Goal: Transaction & Acquisition: Purchase product/service

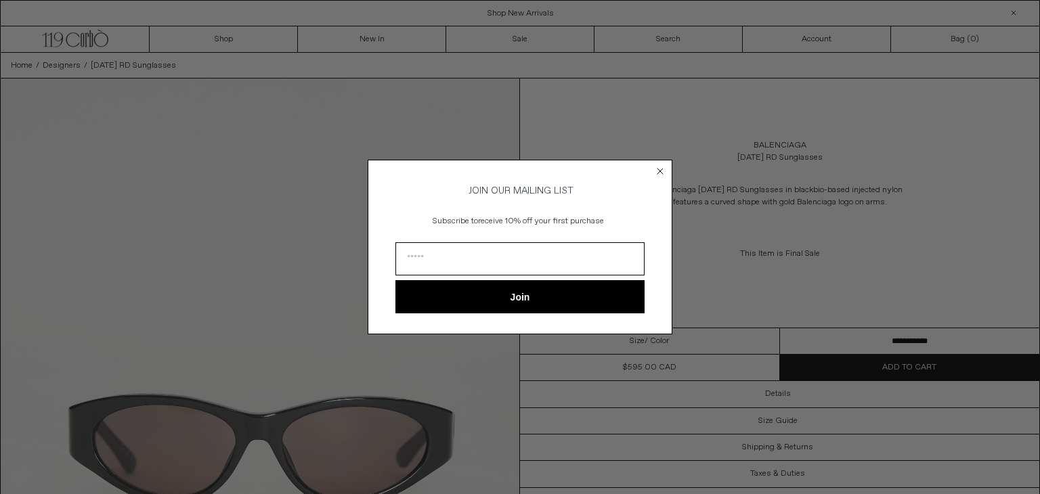
drag, startPoint x: 666, startPoint y: 171, endPoint x: 659, endPoint y: 169, distance: 7.7
click at [659, 169] on icon "Close dialog" at bounding box center [660, 171] width 14 height 14
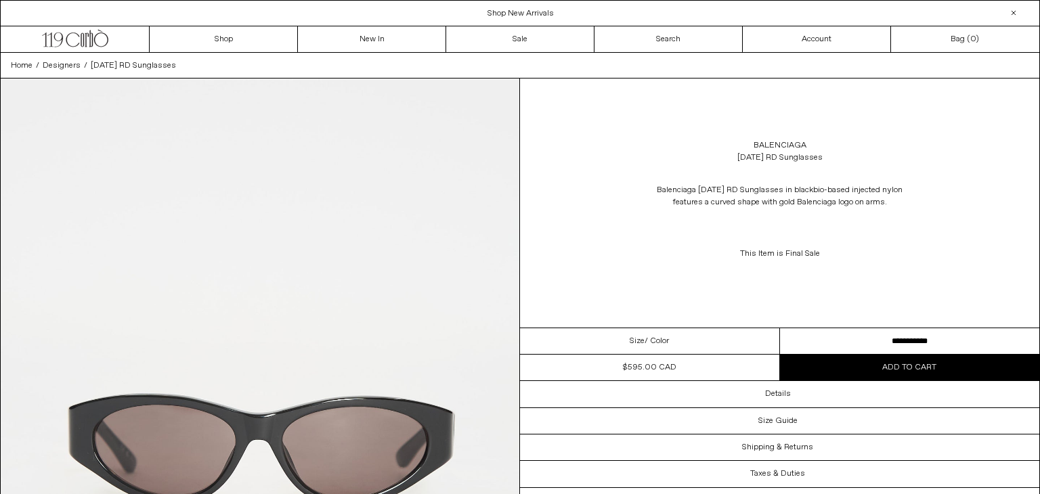
click at [659, 169] on div "Close dialog JOIN OUR MAILING LIST Subscribe to receive 10% off your first purc…" at bounding box center [520, 267] width 305 height 202
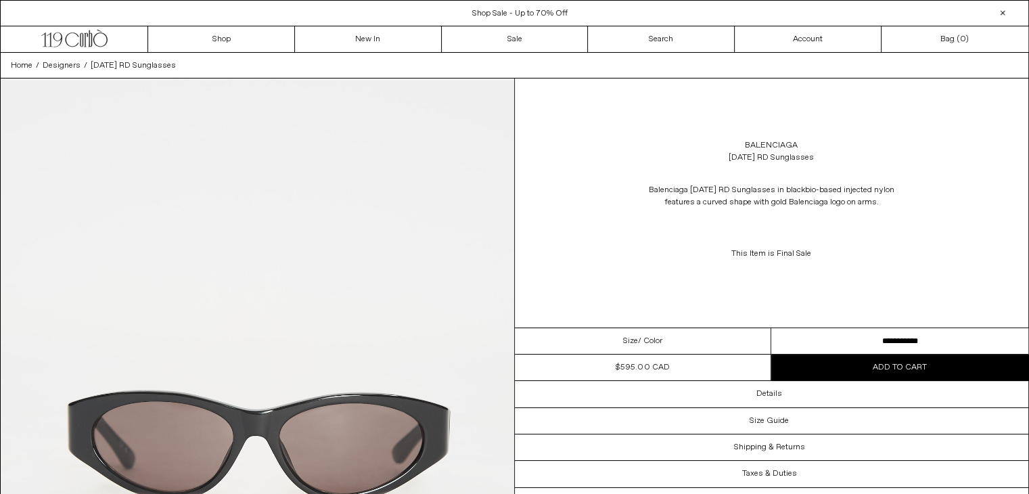
click at [743, 158] on div "[DATE] RD Sunglasses" at bounding box center [771, 158] width 85 height 12
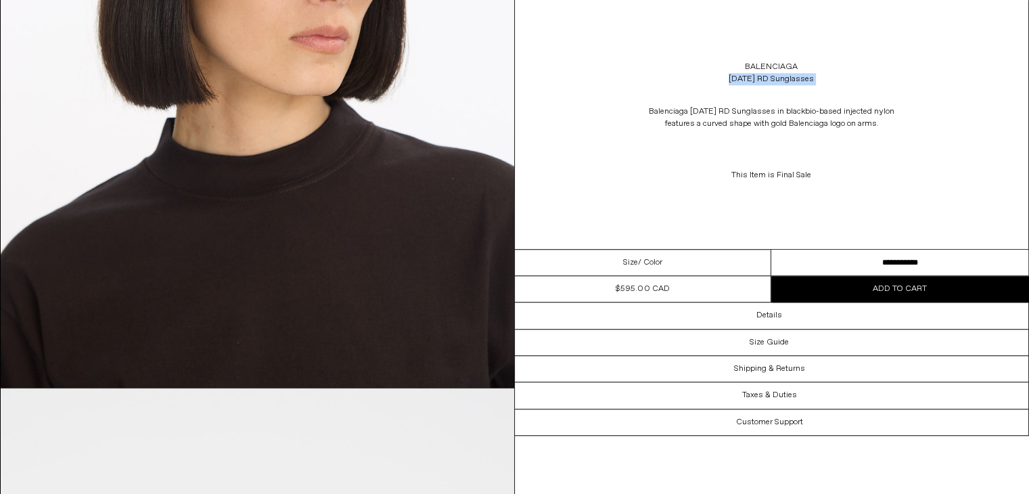
scroll to position [1094, 0]
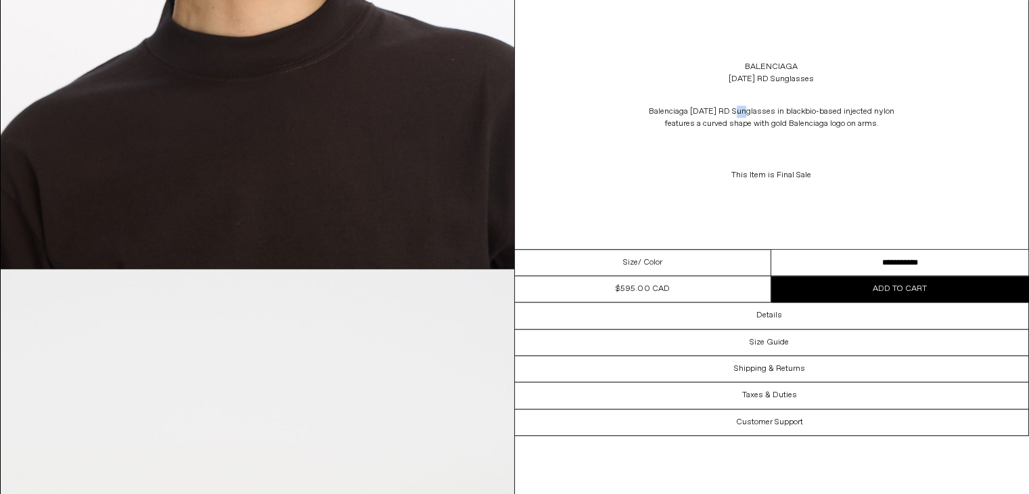
drag, startPoint x: 734, startPoint y: 99, endPoint x: 742, endPoint y: 112, distance: 15.2
click at [742, 112] on p "Balenciaga [DATE] RD Sunglasses in black bio-based injected nylon features a cu…" at bounding box center [771, 118] width 271 height 38
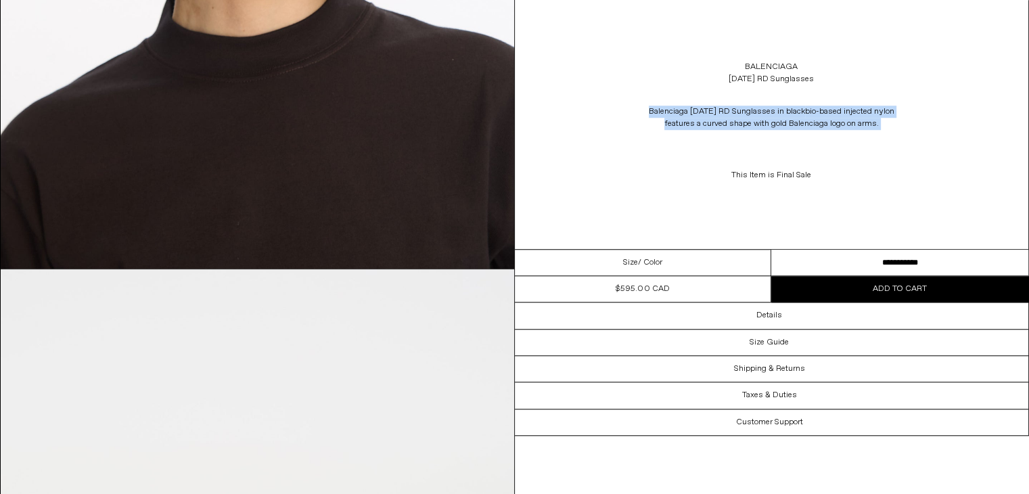
click at [742, 112] on p "Balenciaga [DATE] RD Sunglasses in black bio-based injected nylon features a cu…" at bounding box center [771, 118] width 271 height 38
click at [812, 110] on span "bio-based injected nylon features a curved shape with gold Balenciaga logo on a…" at bounding box center [780, 117] width 230 height 23
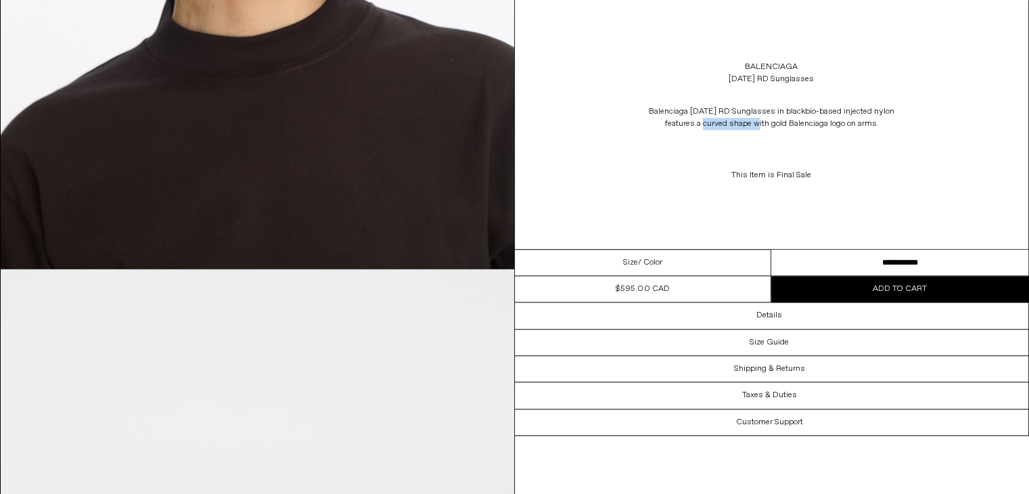
drag, startPoint x: 703, startPoint y: 123, endPoint x: 758, endPoint y: 118, distance: 55.7
click at [758, 118] on span "bio-based injected nylon features a curved shape with gold Balenciaga logo on a…" at bounding box center [780, 117] width 230 height 23
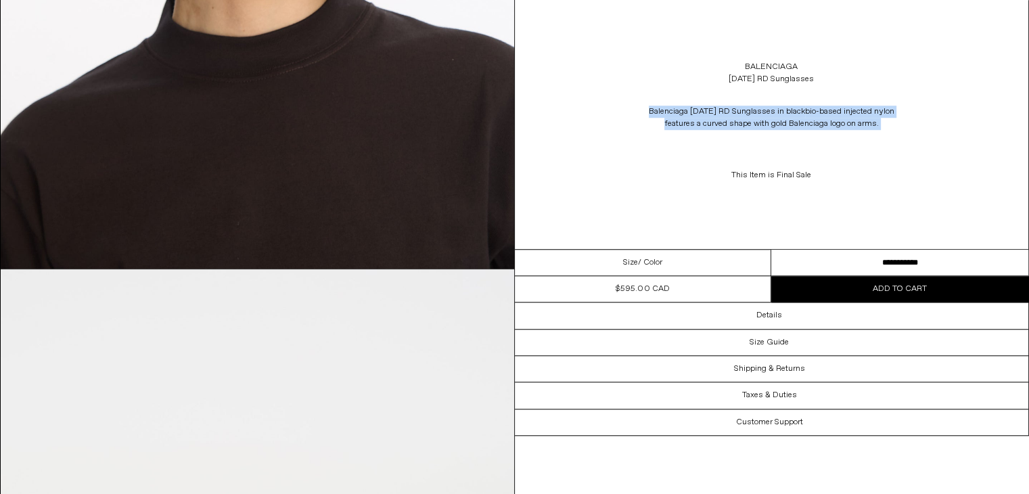
click at [758, 118] on span "bio-based injected nylon features a curved shape with gold Balenciaga logo on a…" at bounding box center [780, 117] width 230 height 23
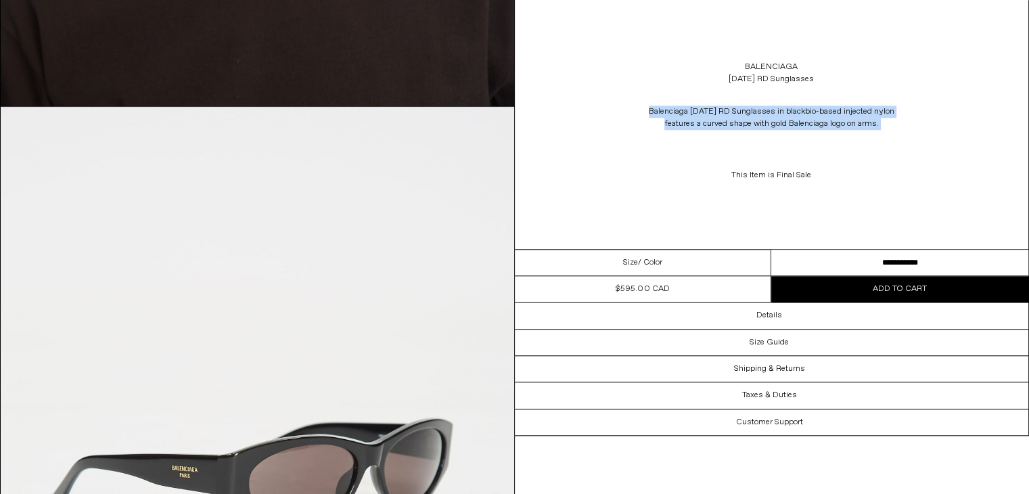
scroll to position [1255, 0]
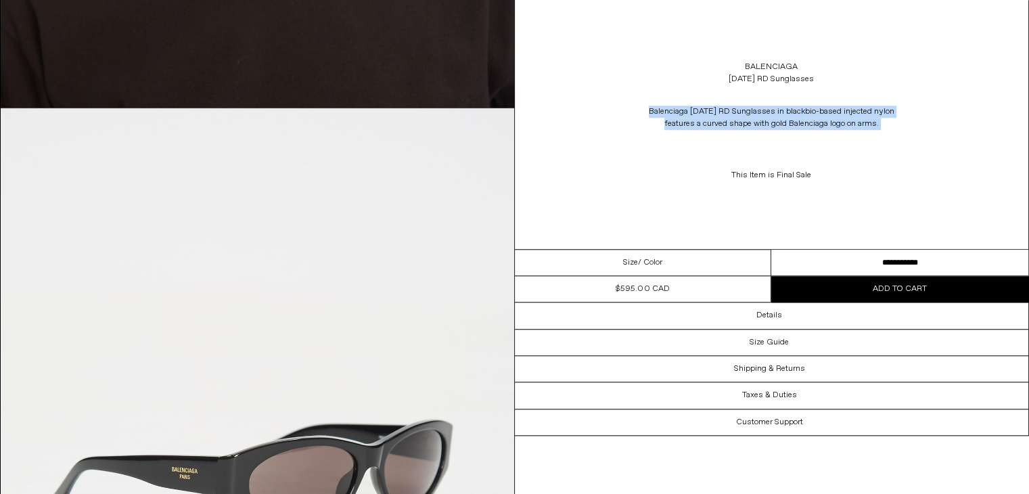
click at [728, 123] on span "bio-based injected nylon features a curved shape with gold Balenciaga logo on a…" at bounding box center [780, 117] width 230 height 23
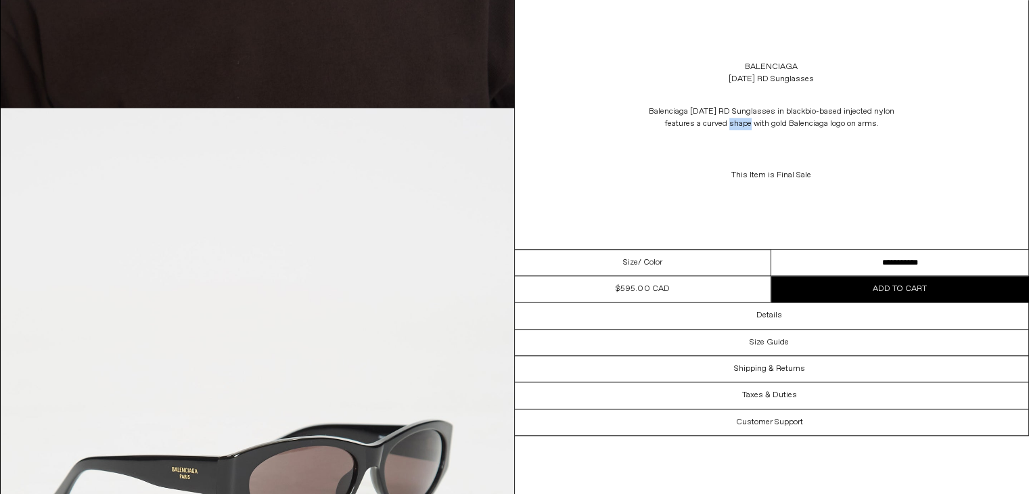
click at [728, 123] on span "bio-based injected nylon features a curved shape with gold Balenciaga logo on a…" at bounding box center [780, 117] width 230 height 23
